Goal: Transaction & Acquisition: Book appointment/travel/reservation

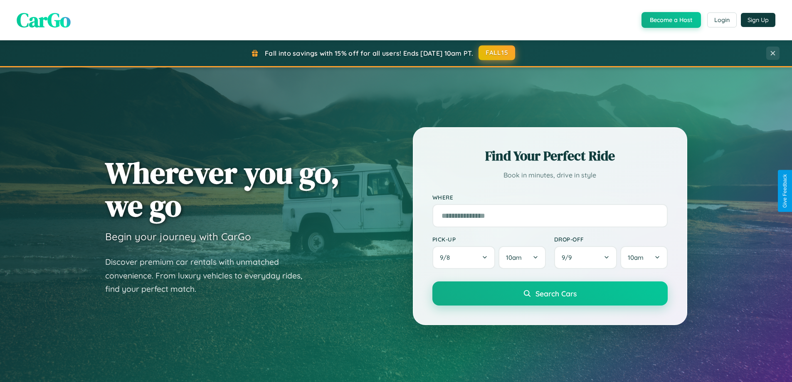
click at [497, 53] on button "FALL15" at bounding box center [496, 52] width 37 height 15
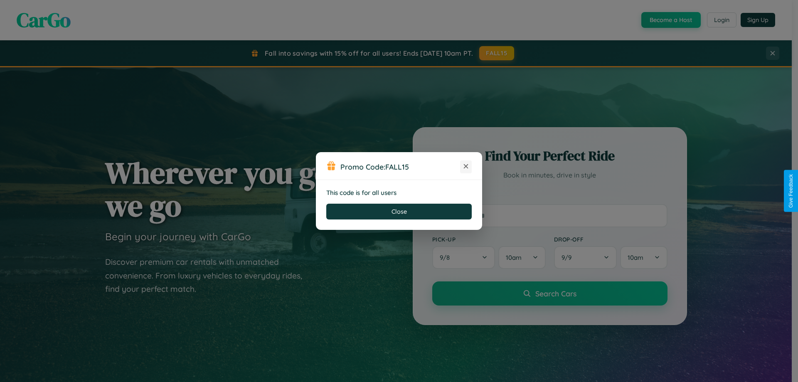
click at [466, 167] on icon at bounding box center [466, 166] width 8 height 8
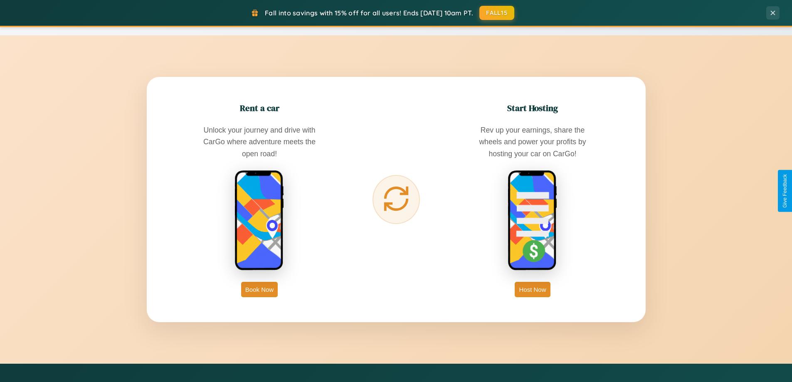
scroll to position [1336, 0]
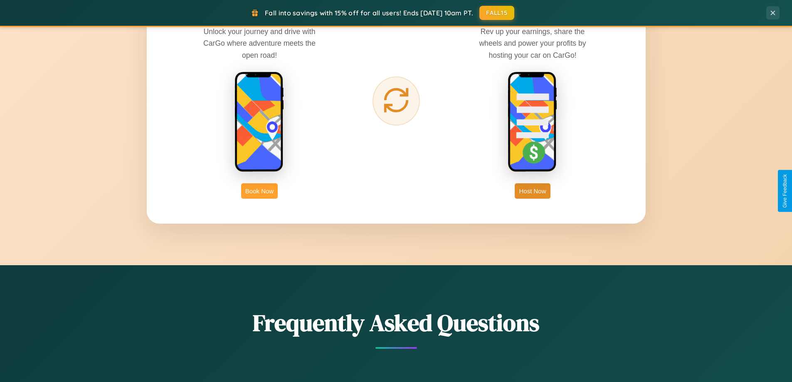
click at [259, 191] on button "Book Now" at bounding box center [259, 190] width 37 height 15
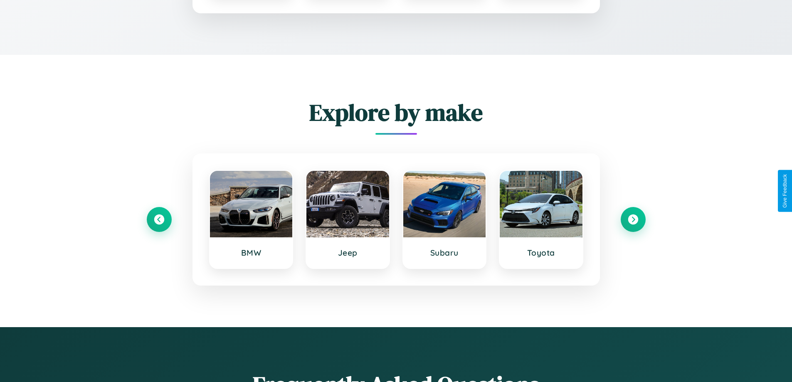
scroll to position [693, 0]
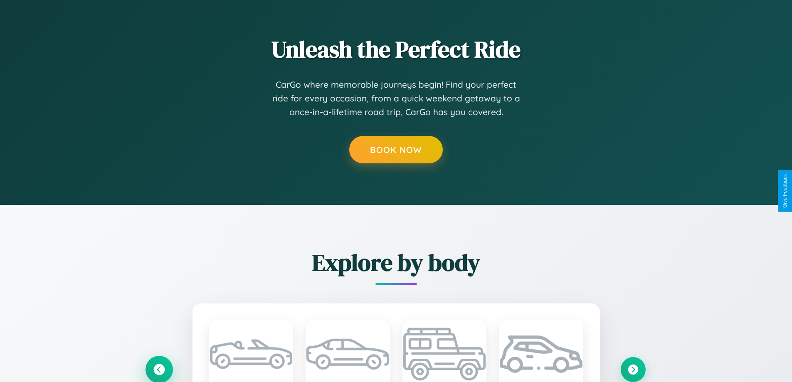
click at [159, 369] on icon at bounding box center [159, 370] width 14 height 14
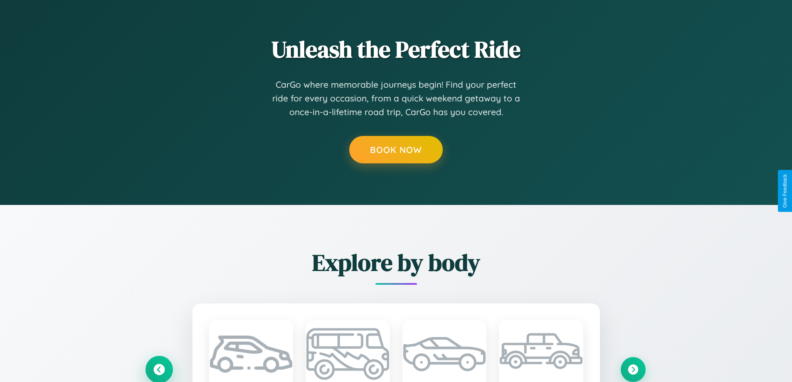
click at [159, 369] on icon at bounding box center [159, 370] width 14 height 14
